Goal: Transaction & Acquisition: Purchase product/service

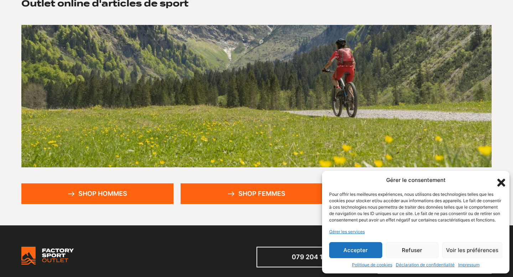
scroll to position [84, 0]
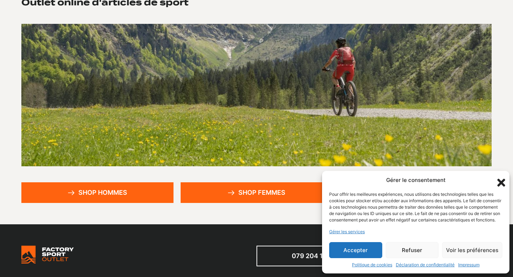
click at [131, 196] on link "Shop hommes" at bounding box center [97, 192] width 152 height 21
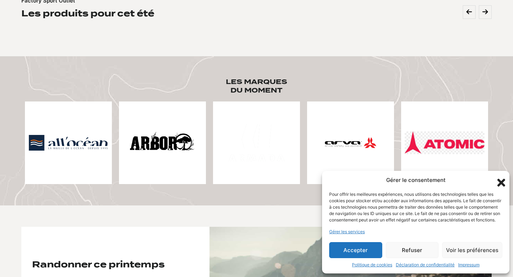
scroll to position [332, 0]
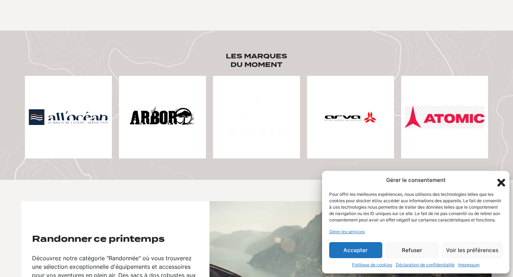
click at [504, 177] on icon "Fermer la boîte de dialogue" at bounding box center [501, 183] width 12 height 12
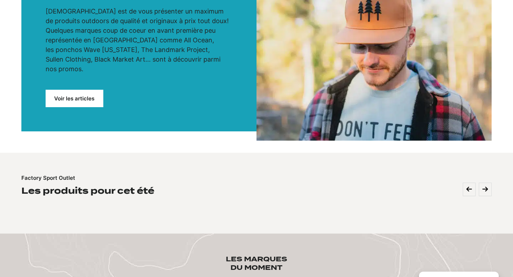
scroll to position [118, 0]
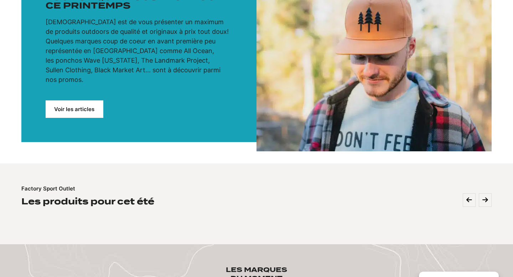
click at [84, 106] on link "Voir les articles" at bounding box center [75, 108] width 58 height 17
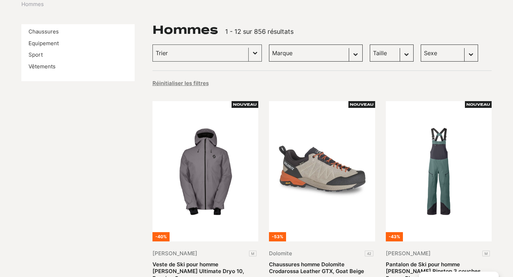
scroll to position [87, 0]
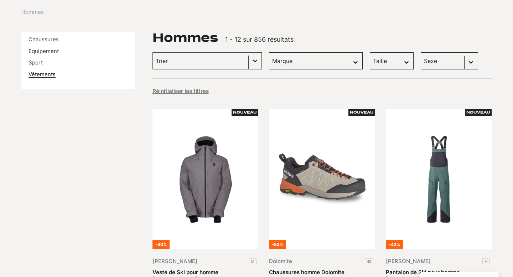
click at [43, 75] on link "Vêtements" at bounding box center [41, 74] width 27 height 7
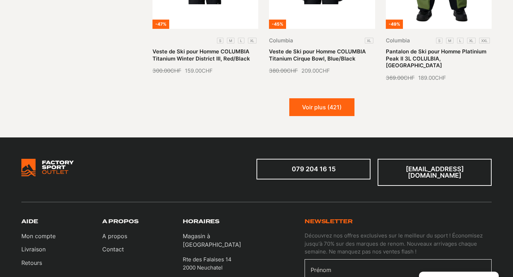
scroll to position [875, 0]
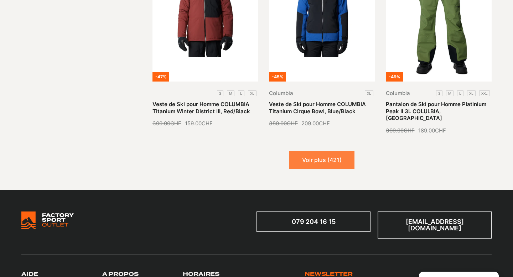
click at [335, 151] on button "Voir plus (421)" at bounding box center [321, 160] width 65 height 18
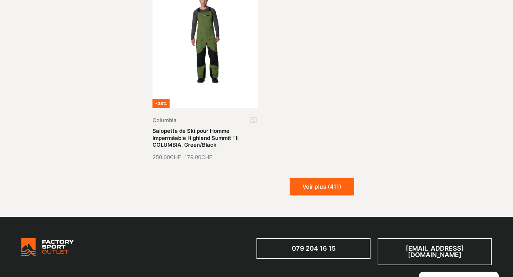
scroll to position [1654, 0]
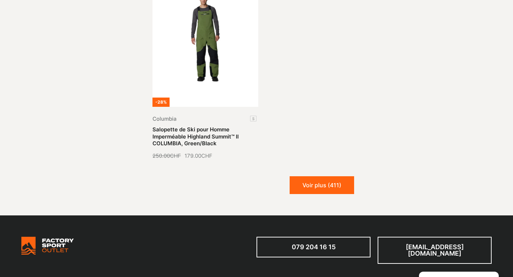
click at [335, 176] on button "Voir plus (411)" at bounding box center [321, 185] width 64 height 18
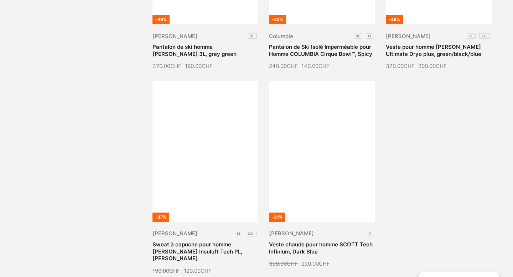
scroll to position [2147, 0]
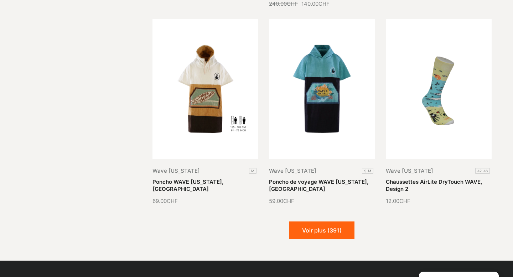
scroll to position [2822, 0]
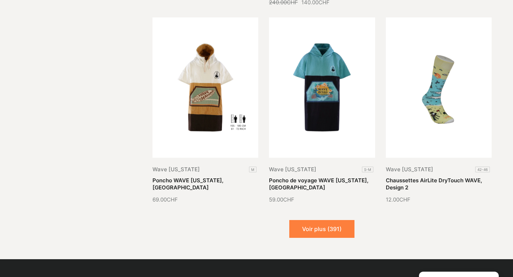
click at [307, 220] on button "Voir plus (391)" at bounding box center [321, 229] width 65 height 18
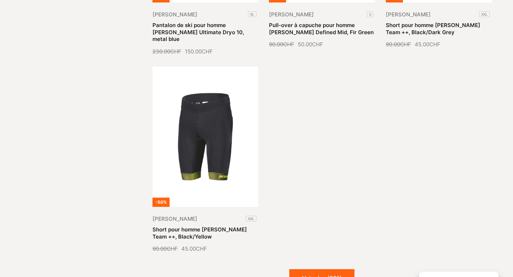
scroll to position [3580, 0]
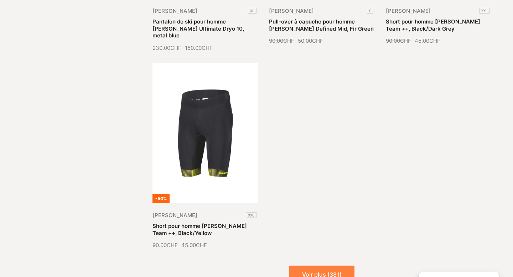
click at [318, 266] on button "Voir plus (381)" at bounding box center [321, 275] width 65 height 18
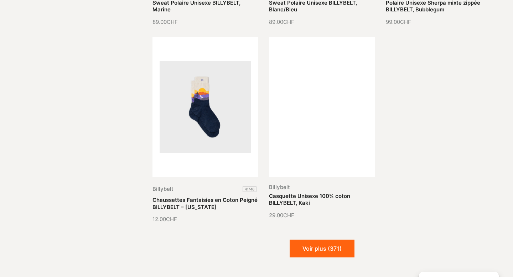
scroll to position [4211, 0]
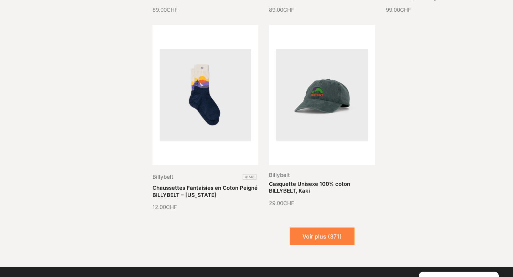
click at [335, 227] on button "Voir plus (371)" at bounding box center [321, 236] width 65 height 18
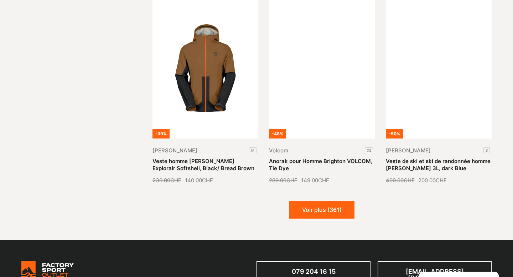
scroll to position [4837, 0]
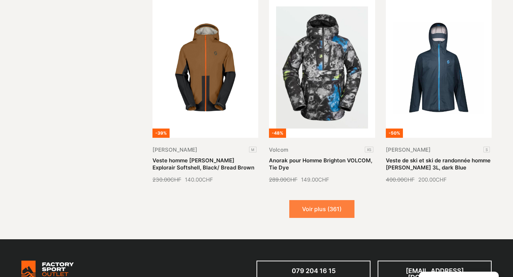
click at [333, 200] on button "Voir plus (361)" at bounding box center [321, 209] width 65 height 18
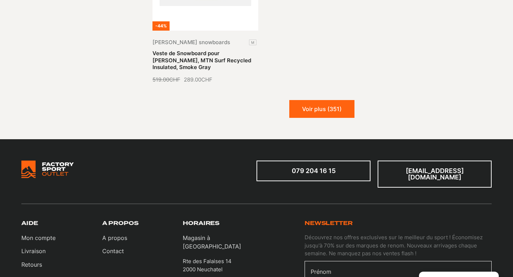
scroll to position [5664, 0]
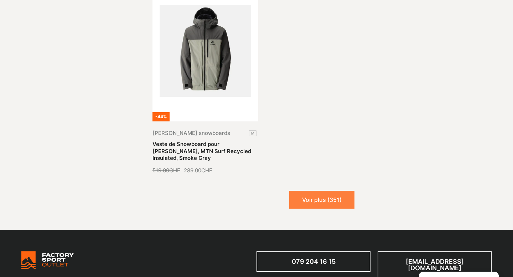
click at [332, 191] on button "Voir plus (351)" at bounding box center [321, 200] width 65 height 18
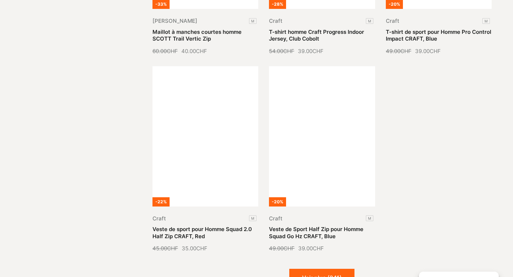
scroll to position [6180, 0]
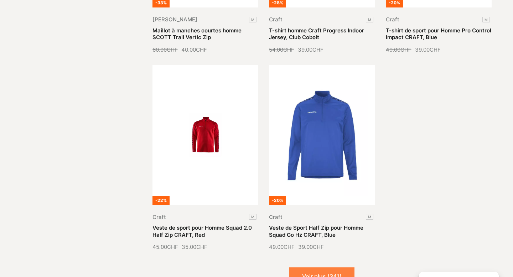
click at [318, 267] on button "Voir plus (341)" at bounding box center [321, 276] width 65 height 18
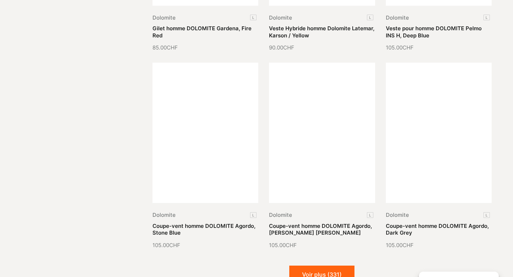
scroll to position [6827, 0]
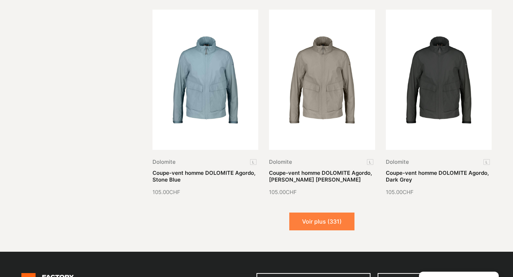
click at [337, 213] on button "Voir plus (331)" at bounding box center [321, 222] width 65 height 18
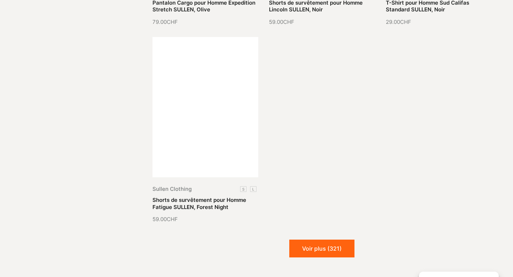
scroll to position [7604, 0]
